Goal: Task Accomplishment & Management: Use online tool/utility

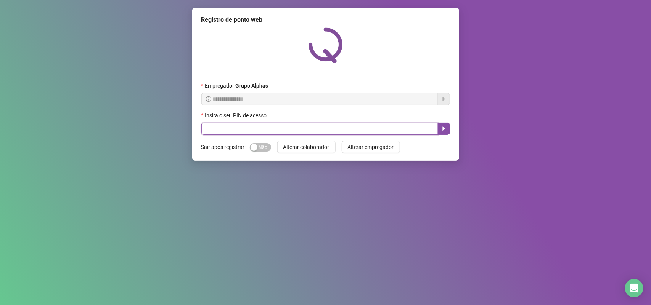
click at [273, 134] on input "text" at bounding box center [319, 129] width 237 height 12
type input "*****"
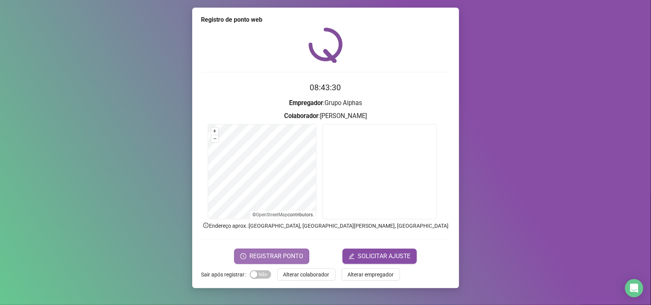
click at [299, 257] on span "REGISTRAR PONTO" at bounding box center [276, 256] width 54 height 9
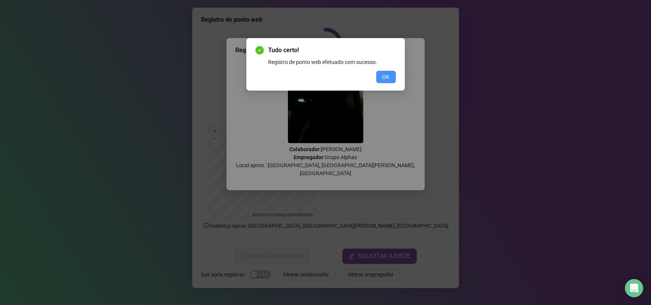
click at [394, 71] on button "OK" at bounding box center [385, 77] width 19 height 12
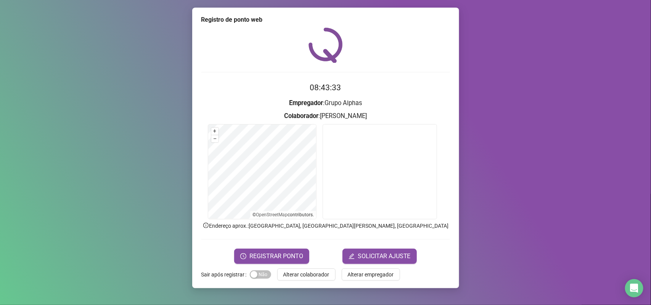
click at [263, 280] on div "Sim Não" at bounding box center [260, 275] width 21 height 12
click at [270, 276] on form "Sair após registrar Sim Não Alterar colaborador Alterar empregador" at bounding box center [325, 275] width 249 height 12
click at [265, 275] on span "Sim Não" at bounding box center [260, 275] width 21 height 8
click at [296, 275] on span "Alterar colaborador" at bounding box center [306, 275] width 46 height 8
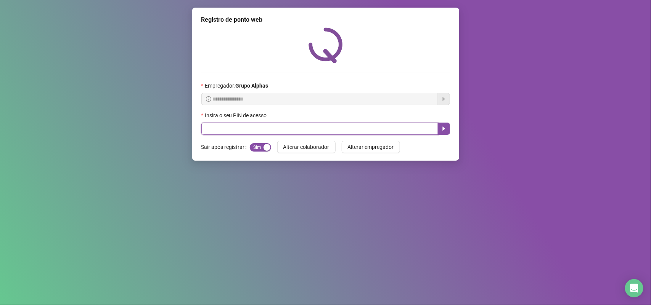
click at [321, 124] on input "text" at bounding box center [319, 129] width 237 height 12
type input "*****"
click at [439, 130] on button "button" at bounding box center [444, 129] width 12 height 12
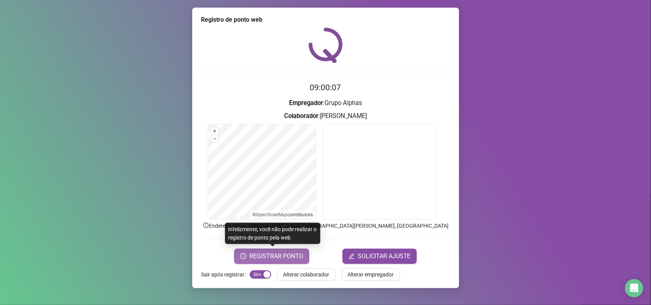
click at [283, 260] on span "REGISTRAR PONTO" at bounding box center [276, 256] width 54 height 9
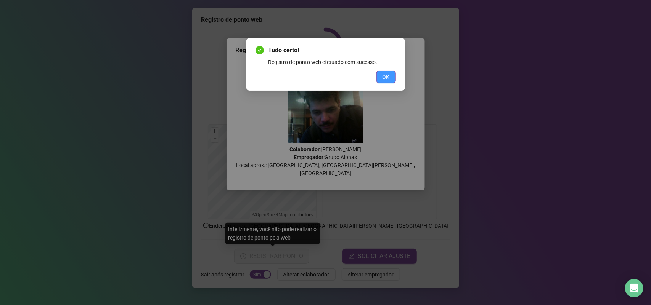
click at [386, 75] on span "OK" at bounding box center [385, 77] width 7 height 8
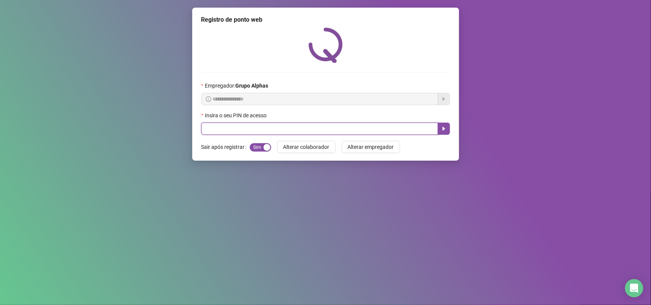
click at [380, 128] on input "text" at bounding box center [319, 129] width 237 height 12
type input "*****"
click at [443, 125] on button "button" at bounding box center [444, 129] width 12 height 12
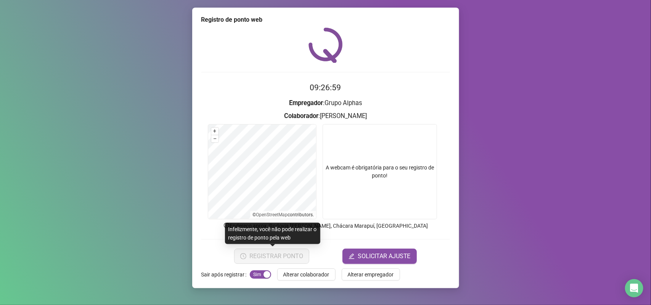
click at [276, 254] on button "REGISTRAR PONTO" at bounding box center [271, 256] width 75 height 15
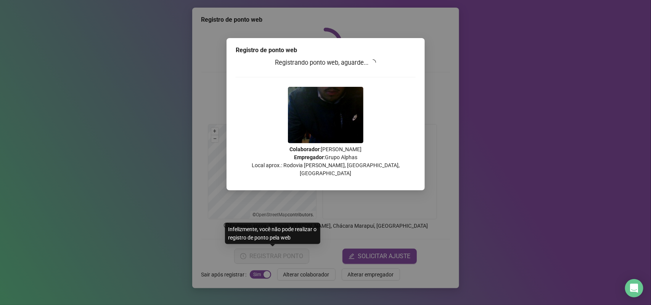
click at [276, 254] on div "Registro de ponto web Registrando ponto web, aguarde... Colaborador : [PERSON_N…" at bounding box center [325, 152] width 651 height 305
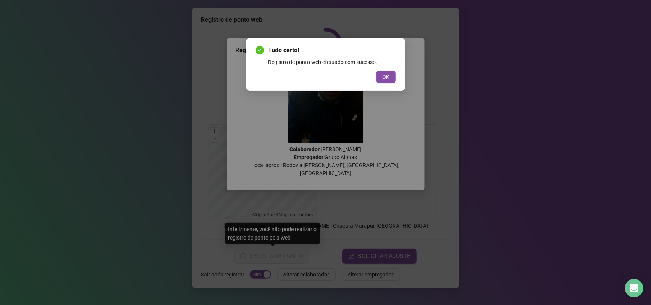
click at [382, 68] on div "Tudo certo! Registro de ponto web efetuado com sucesso. OK" at bounding box center [325, 64] width 140 height 37
click at [382, 69] on div "Tudo certo! Registro de ponto web efetuado com sucesso. OK" at bounding box center [325, 64] width 140 height 37
click at [382, 79] on span "OK" at bounding box center [385, 77] width 7 height 8
